Goal: Task Accomplishment & Management: Manage account settings

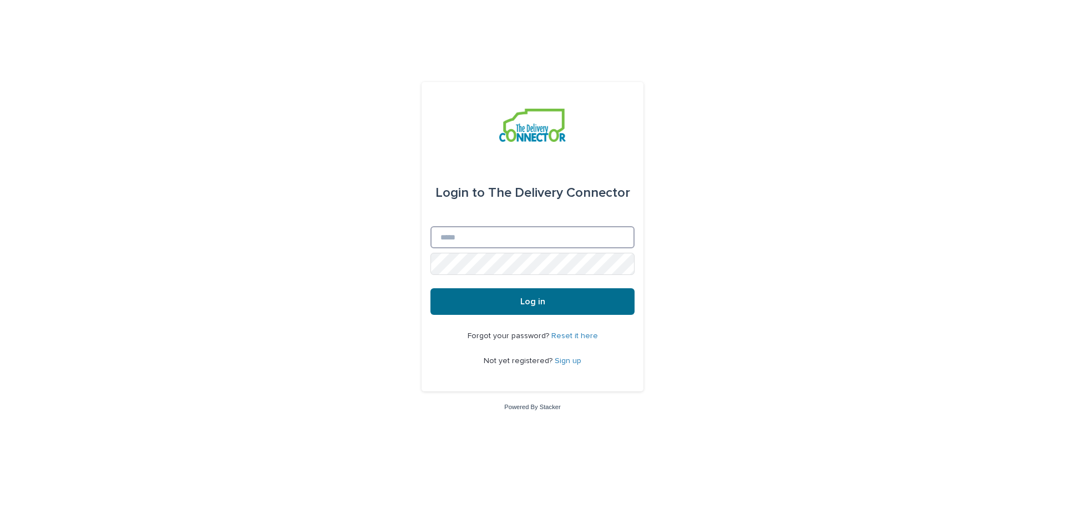
type input "**********"
click at [528, 302] on span "Log in" at bounding box center [532, 301] width 25 height 9
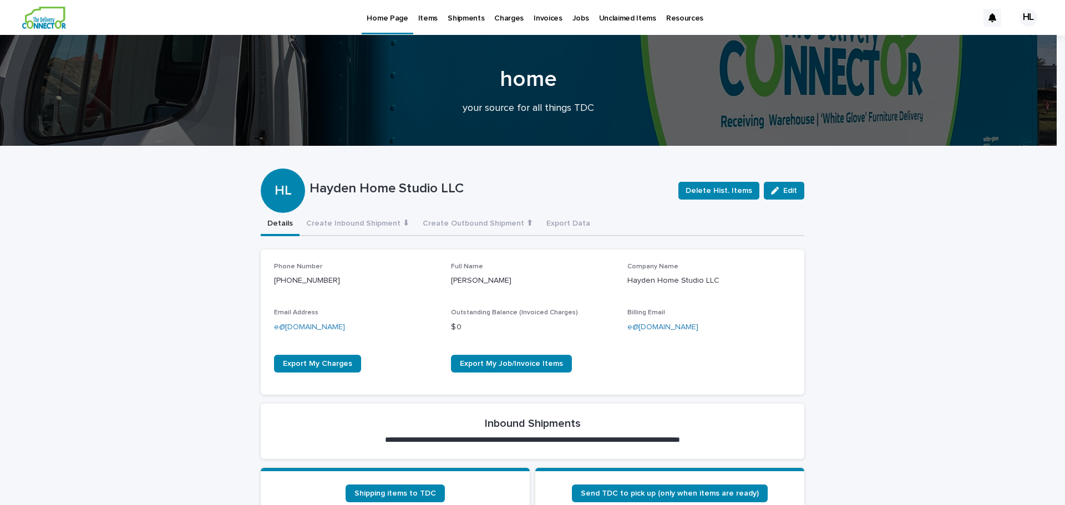
scroll to position [222, 0]
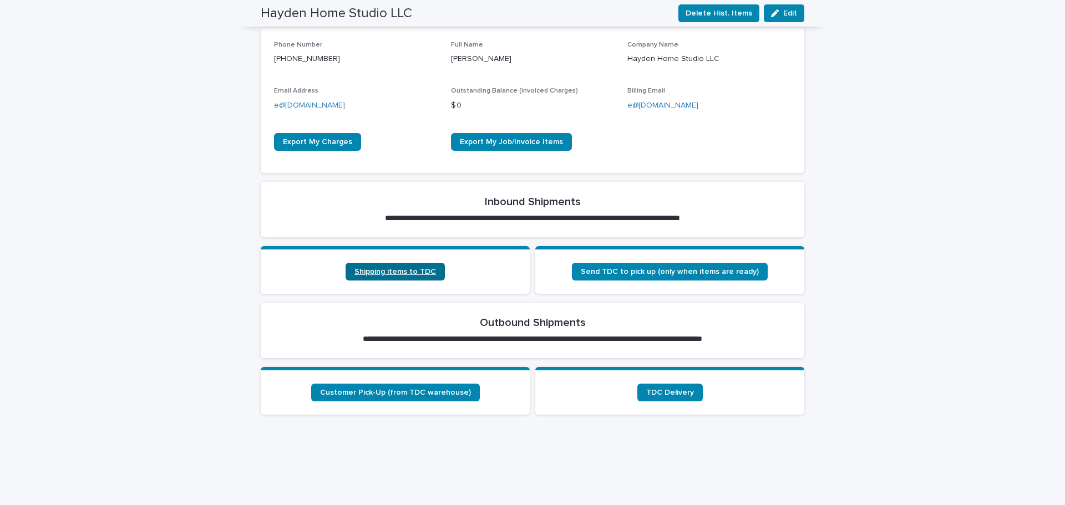
click at [388, 272] on span "Shipping items to TDC" at bounding box center [395, 272] width 82 height 8
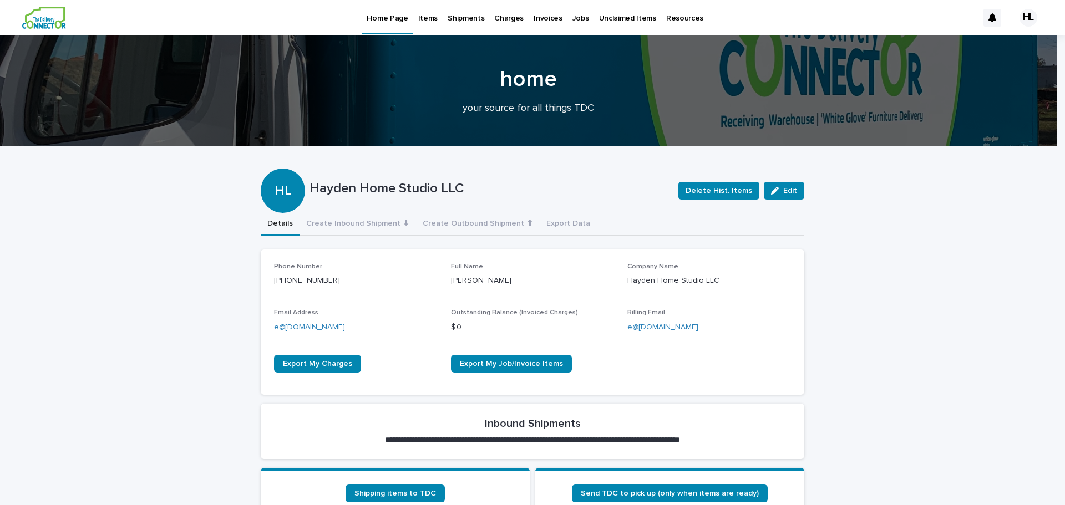
click at [537, 18] on p "Invoices" at bounding box center [548, 11] width 29 height 23
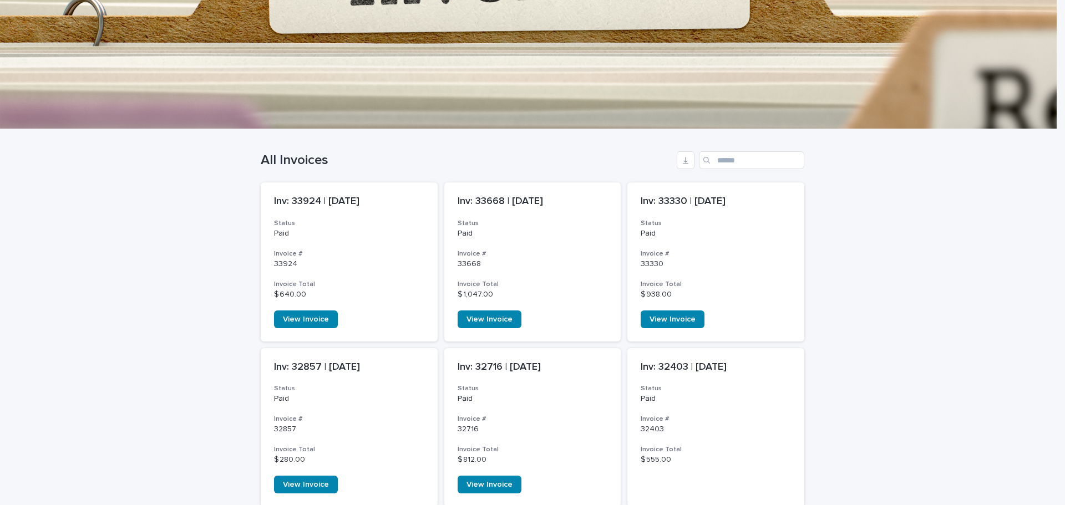
scroll to position [222, 0]
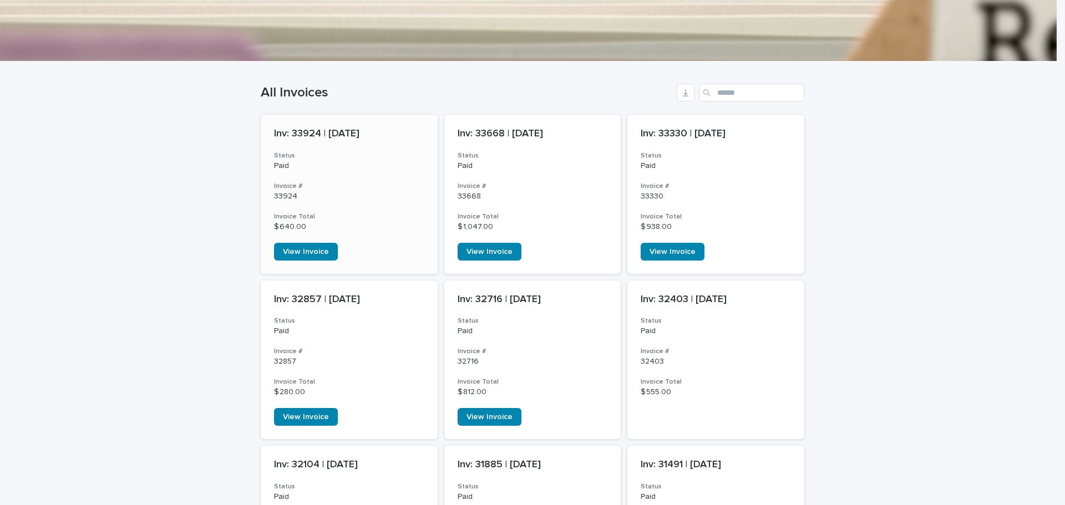
click at [366, 160] on div "Paid" at bounding box center [349, 165] width 150 height 12
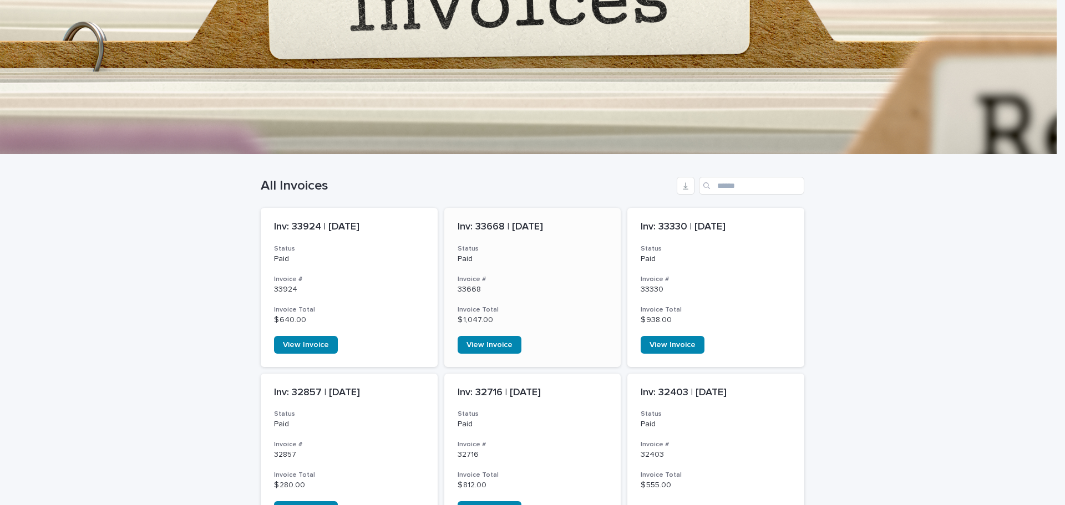
scroll to position [146, 0]
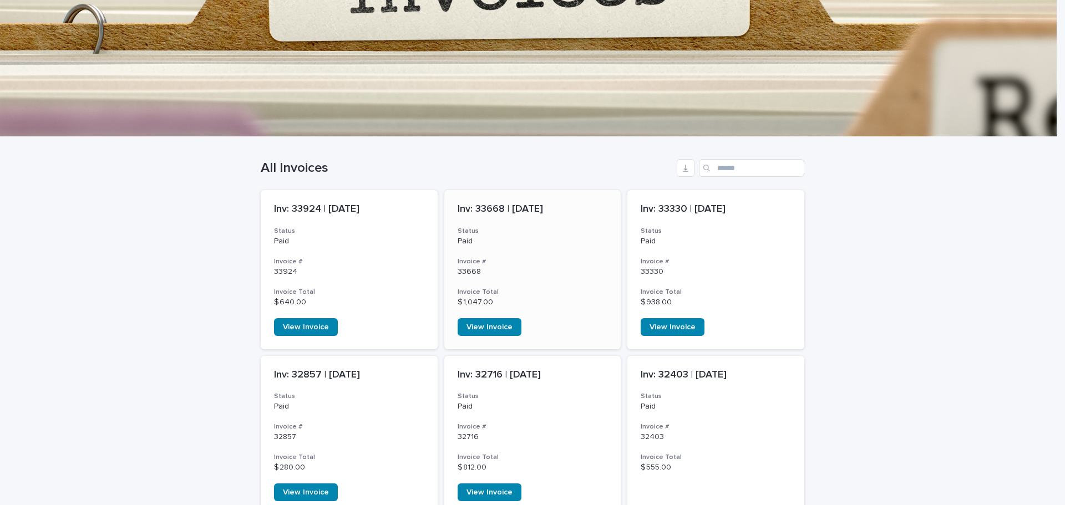
click at [495, 255] on div "Inv: 33668 | July 2025 Status Paid Invoice # 33668 Invoice Total $ 1,047.00 Vie…" at bounding box center [532, 269] width 177 height 159
